Goal: Check status

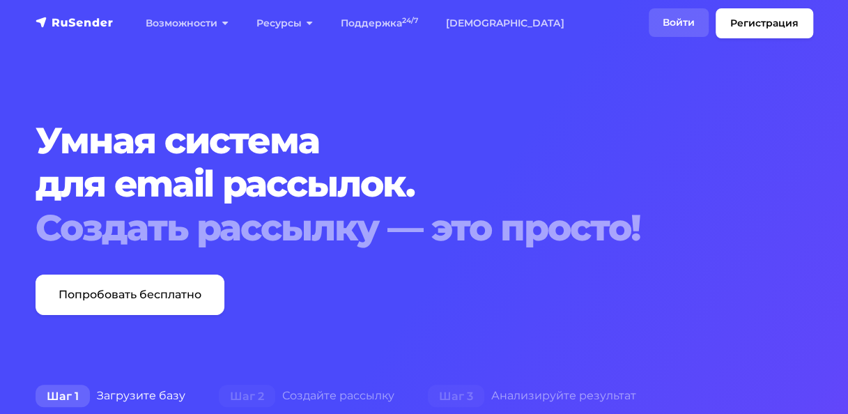
click at [680, 27] on link "Войти" at bounding box center [679, 22] width 60 height 29
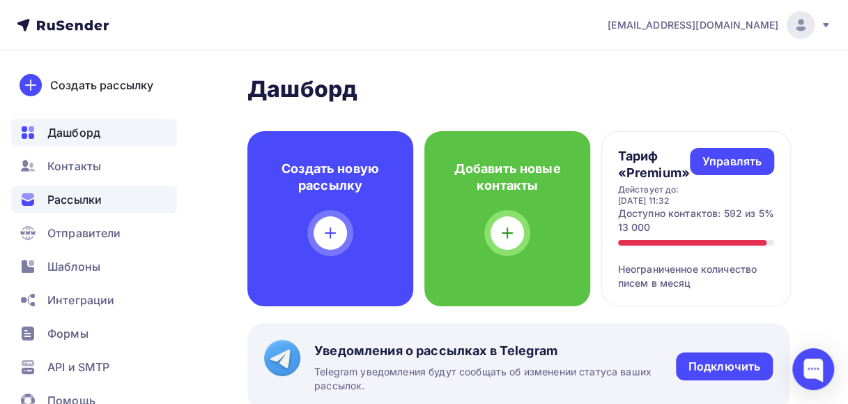
click at [84, 201] on span "Рассылки" at bounding box center [74, 199] width 54 height 17
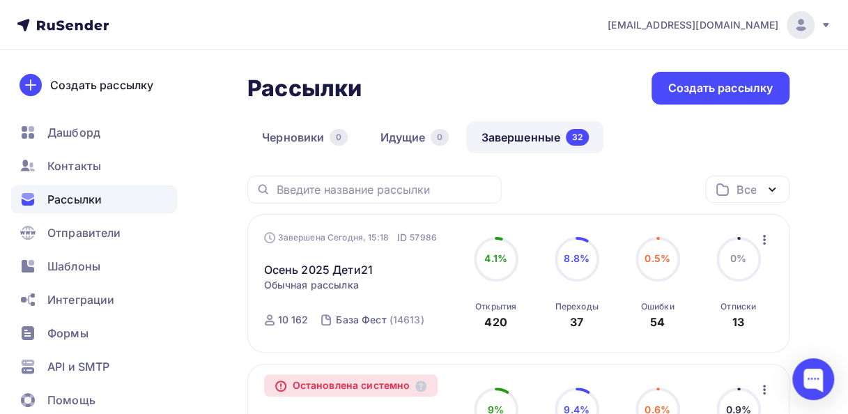
scroll to position [70, 0]
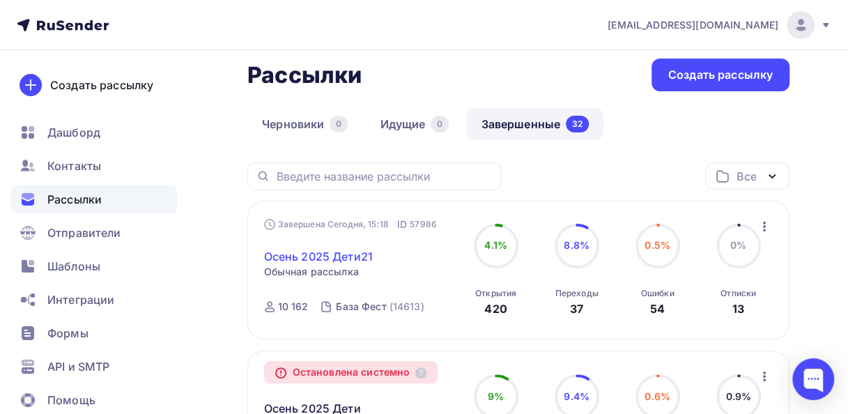
click at [318, 256] on link "Осень 2025 Дети21" at bounding box center [318, 256] width 109 height 17
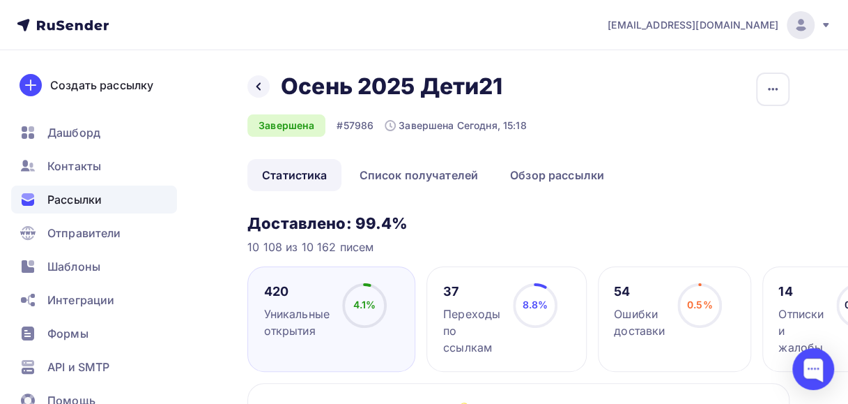
click at [468, 315] on div "Переходы по ссылкам" at bounding box center [471, 330] width 57 height 50
